Goal: Entertainment & Leisure: Browse casually

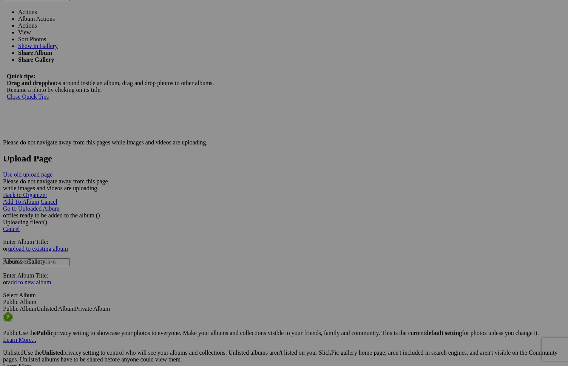
scroll to position [1476, 0]
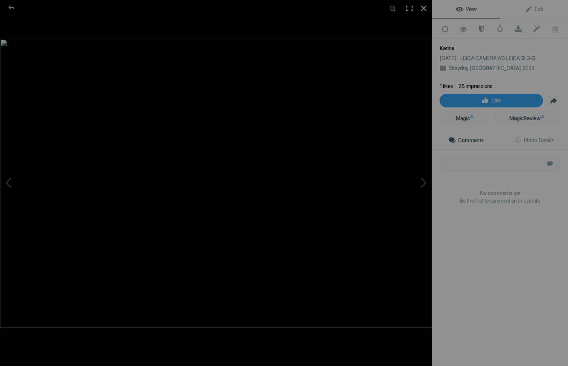
click at [423, 9] on div at bounding box center [423, 8] width 17 height 17
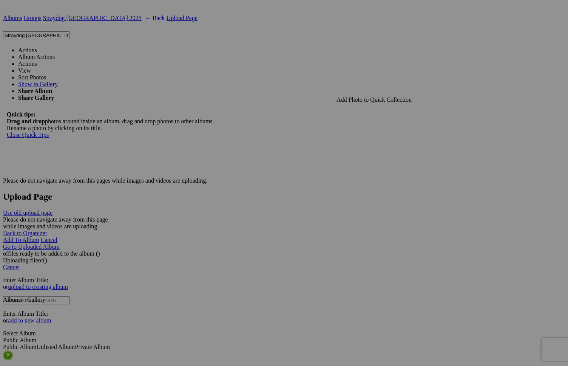
scroll to position [1435, 0]
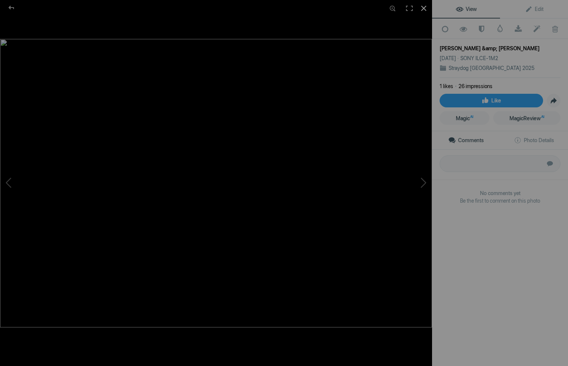
click at [425, 8] on div at bounding box center [423, 8] width 17 height 17
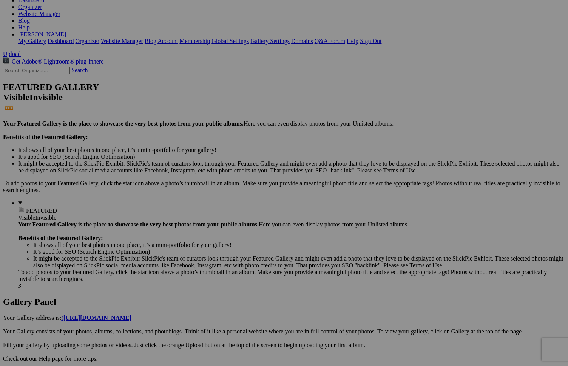
scroll to position [113, 0]
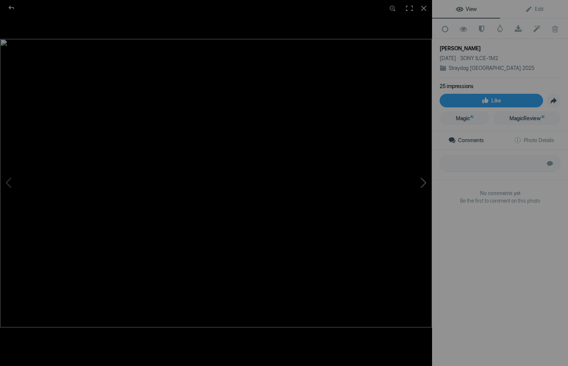
click at [424, 182] on button at bounding box center [403, 182] width 57 height 131
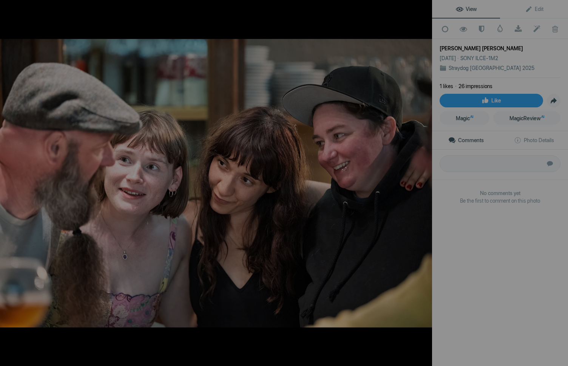
click at [424, 182] on button at bounding box center [403, 182] width 57 height 131
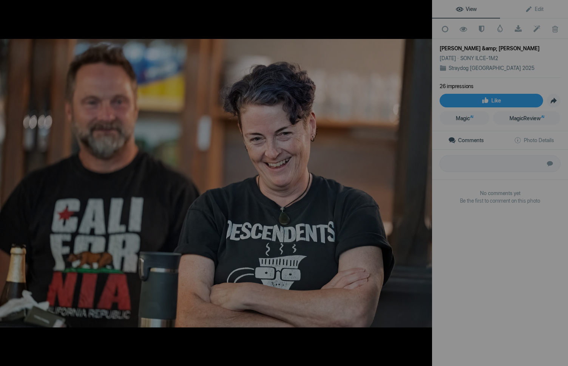
click at [424, 182] on button at bounding box center [403, 182] width 57 height 131
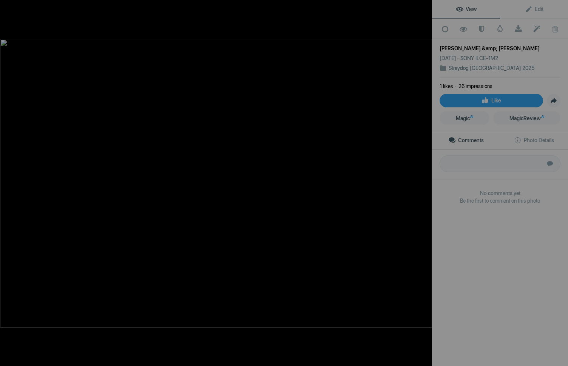
click at [424, 182] on button at bounding box center [403, 182] width 57 height 131
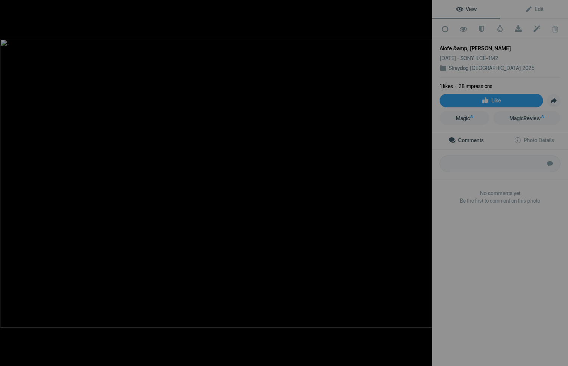
click at [424, 182] on button at bounding box center [403, 182] width 57 height 131
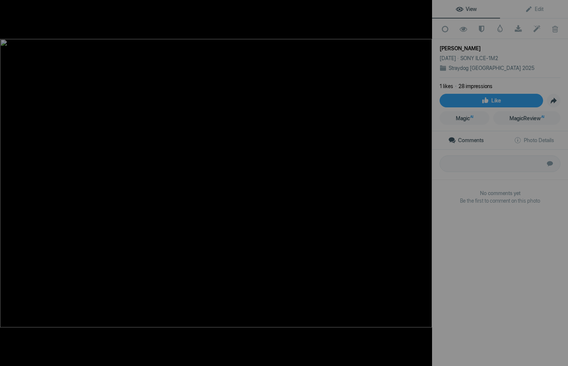
click at [424, 182] on button at bounding box center [403, 182] width 57 height 131
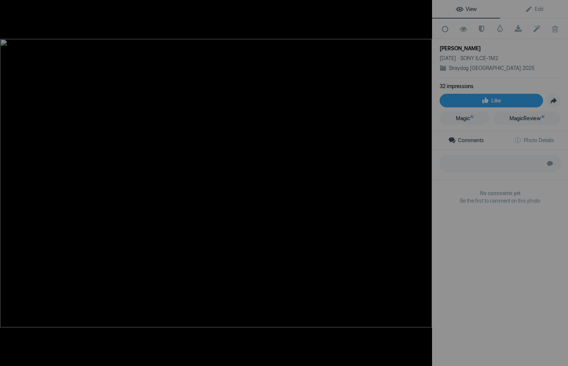
click at [424, 182] on button at bounding box center [403, 182] width 57 height 131
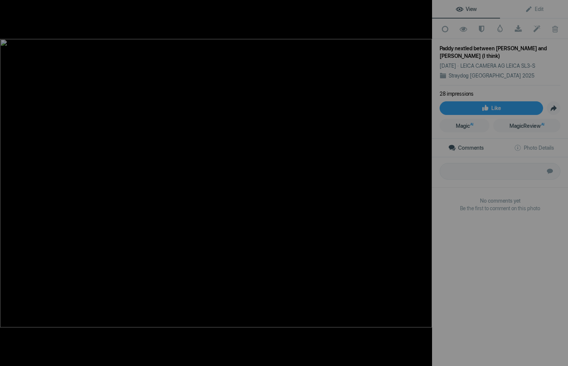
click at [424, 182] on button at bounding box center [403, 182] width 57 height 131
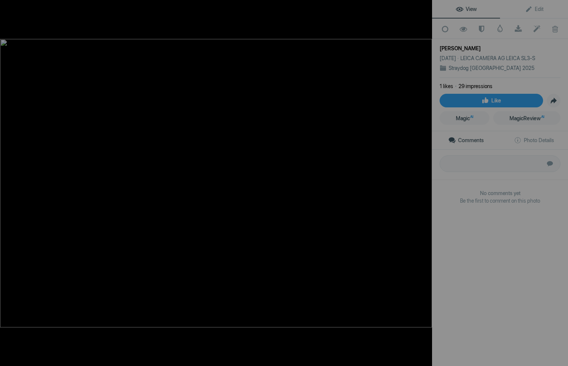
click at [424, 182] on button at bounding box center [403, 182] width 57 height 131
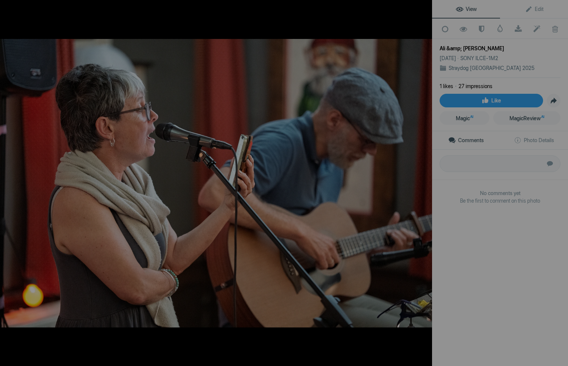
click at [424, 182] on button at bounding box center [403, 182] width 57 height 131
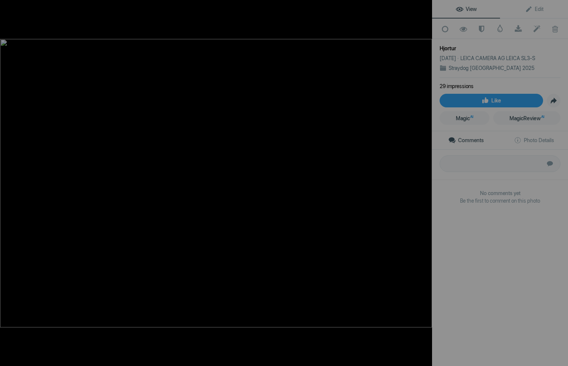
click at [424, 182] on button at bounding box center [403, 182] width 57 height 131
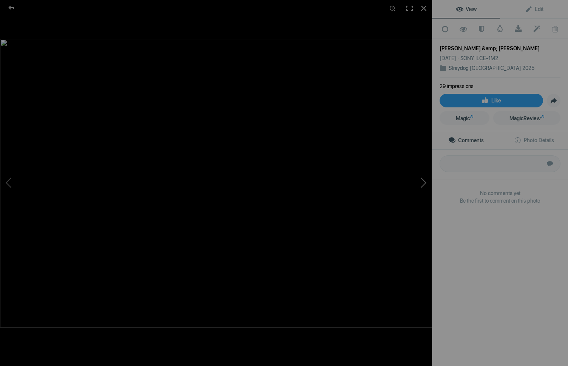
click at [422, 182] on button at bounding box center [403, 182] width 57 height 131
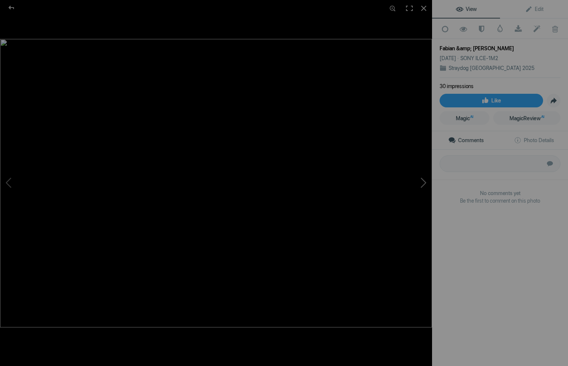
click at [422, 182] on button at bounding box center [403, 182] width 57 height 131
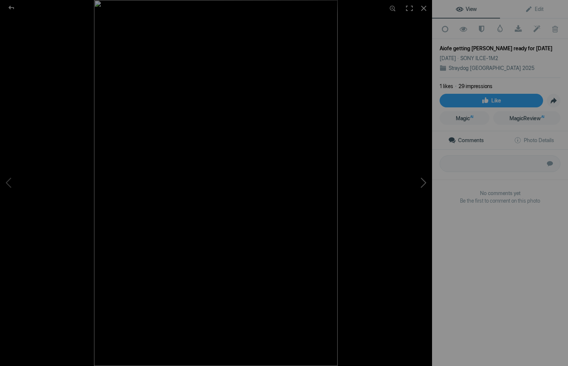
click at [422, 182] on button at bounding box center [403, 182] width 57 height 131
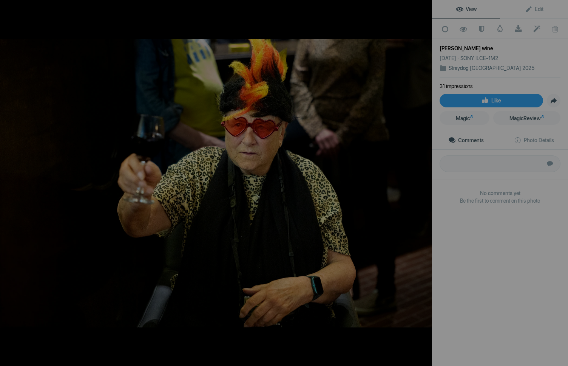
click at [422, 182] on button at bounding box center [403, 182] width 57 height 131
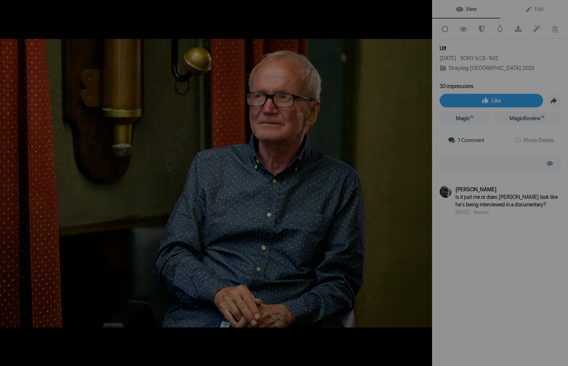
click at [422, 182] on button at bounding box center [403, 182] width 57 height 131
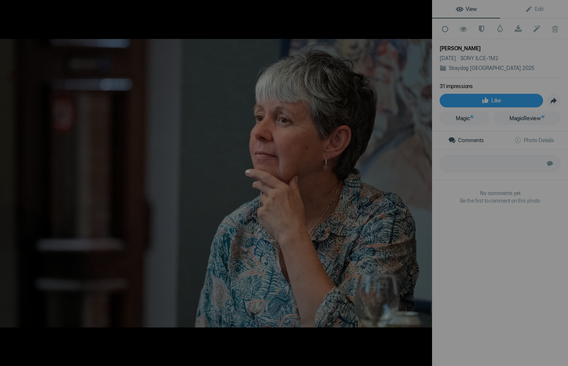
click at [422, 182] on button at bounding box center [403, 182] width 57 height 131
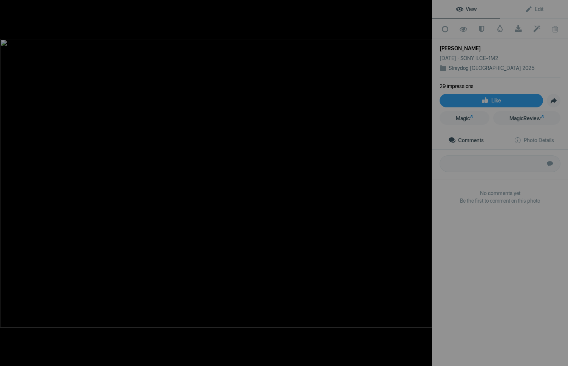
click at [422, 182] on button at bounding box center [403, 182] width 57 height 131
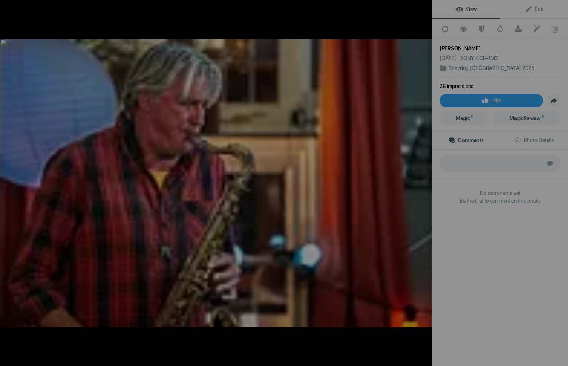
click at [422, 182] on button at bounding box center [403, 182] width 57 height 131
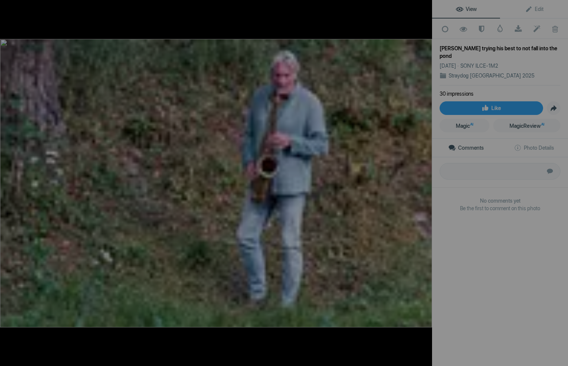
click at [422, 182] on button at bounding box center [403, 182] width 57 height 131
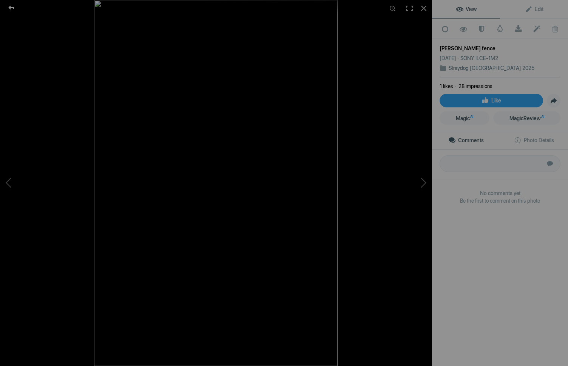
click at [10, 8] on div at bounding box center [11, 7] width 27 height 15
